Goal: Task Accomplishment & Management: Manage account settings

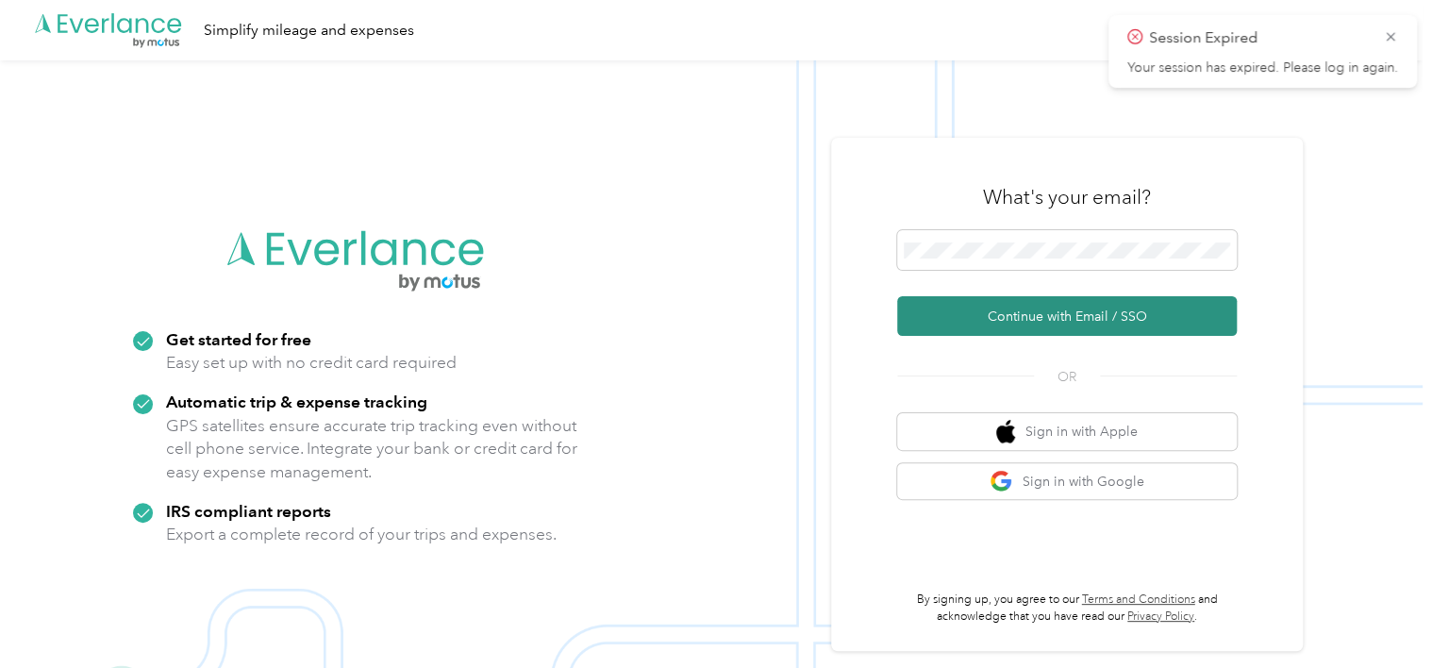
click at [1044, 308] on button "Continue with Email / SSO" at bounding box center [1066, 316] width 339 height 40
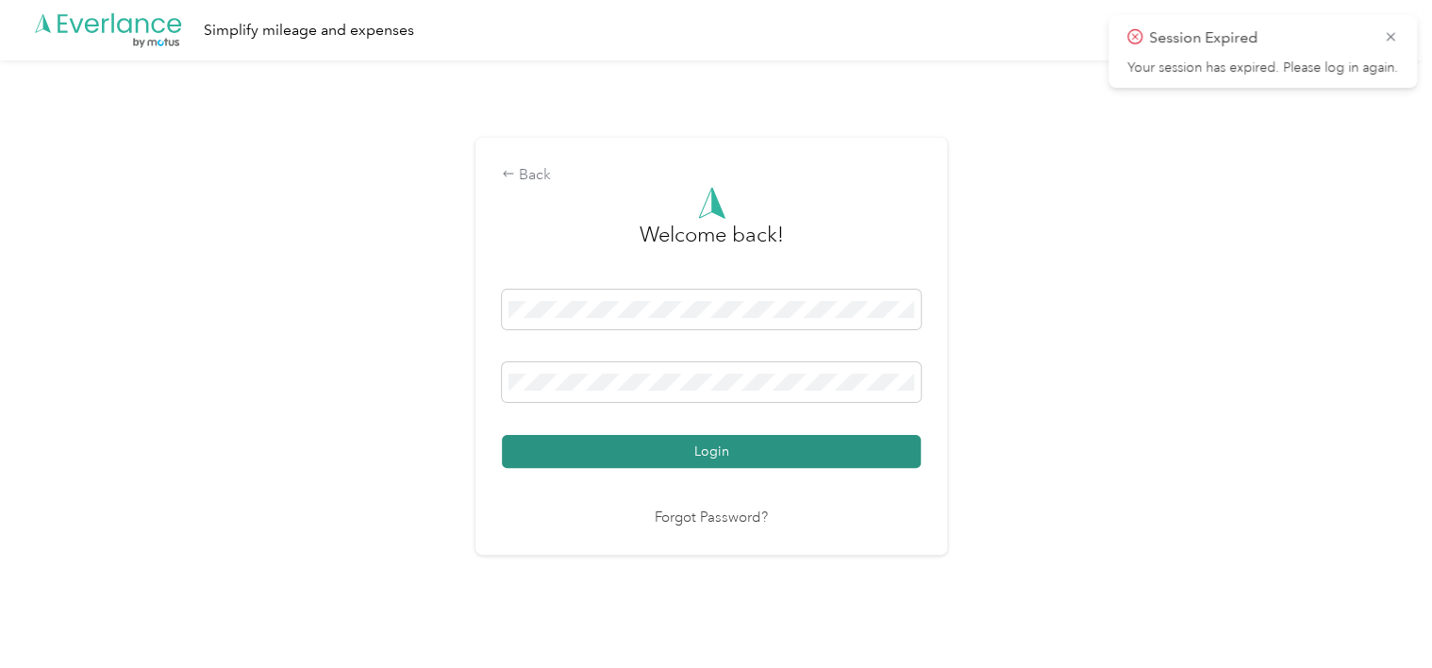
click at [776, 441] on button "Login" at bounding box center [711, 451] width 419 height 33
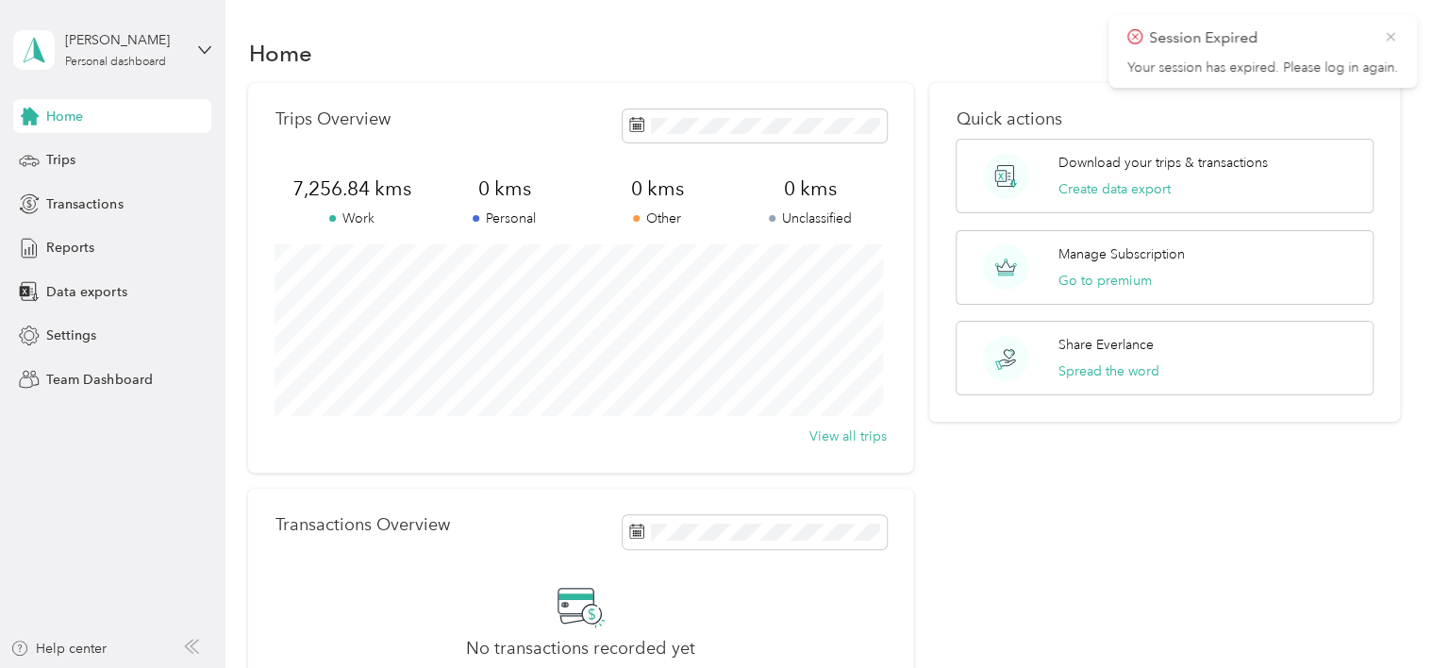
click at [1391, 41] on icon at bounding box center [1390, 36] width 15 height 17
click at [54, 125] on div "Home" at bounding box center [112, 116] width 198 height 34
click at [49, 160] on span "Trips" at bounding box center [60, 160] width 29 height 20
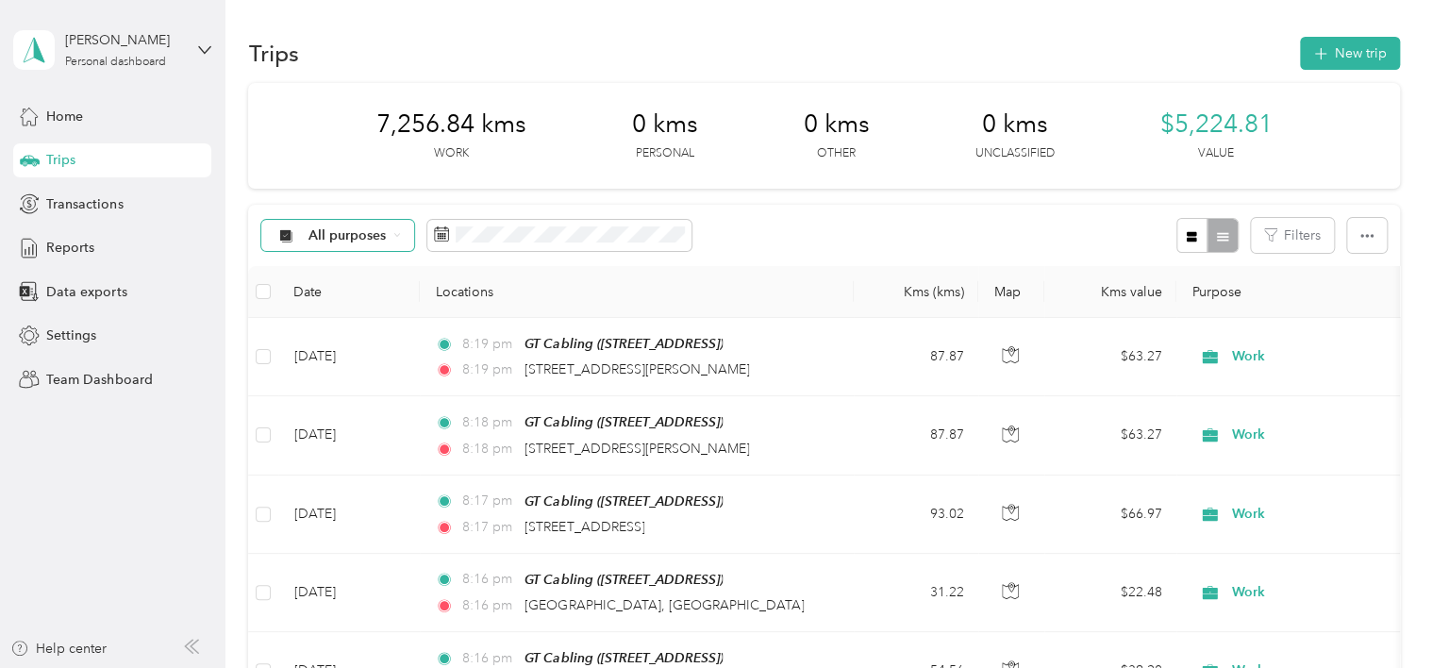
click at [386, 238] on div "All purposes" at bounding box center [337, 236] width 153 height 32
click at [328, 358] on span "Personal" at bounding box center [353, 366] width 91 height 20
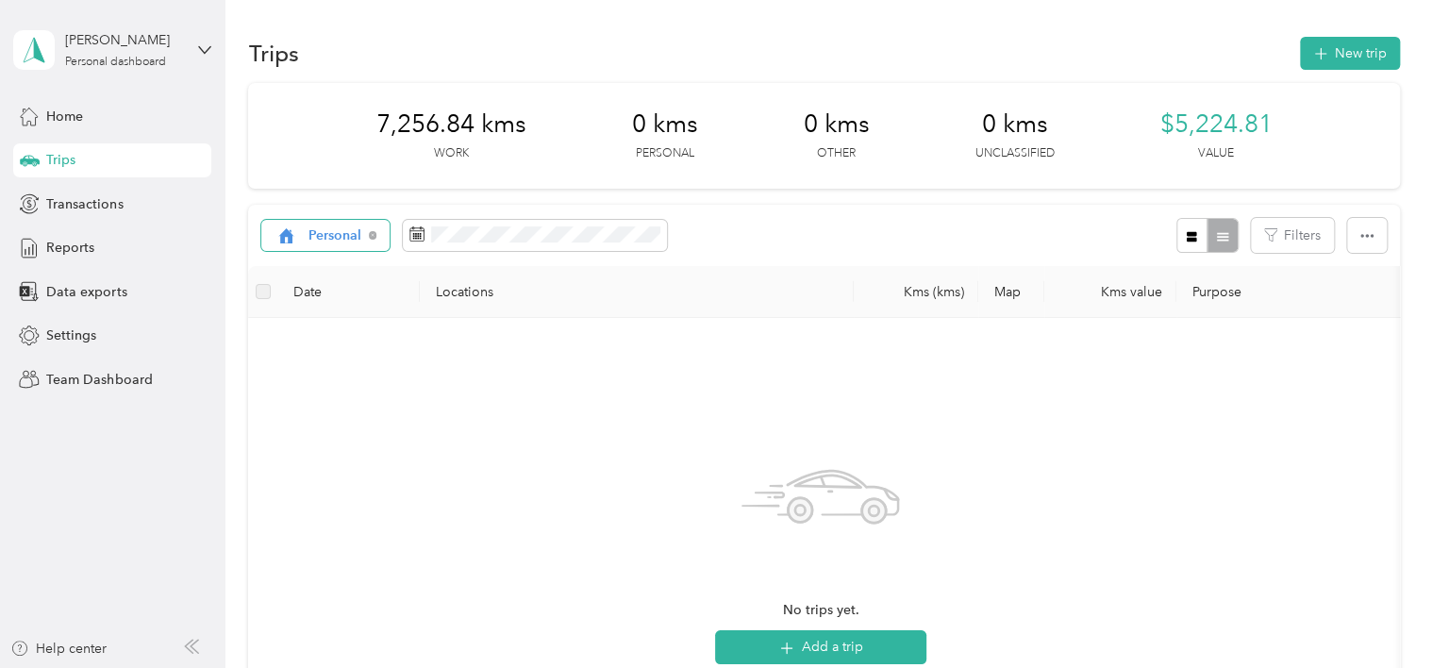
click at [349, 234] on span "Personal" at bounding box center [335, 235] width 54 height 13
click at [326, 341] on li "Work" at bounding box center [331, 335] width 138 height 33
